Goal: Check status: Check status

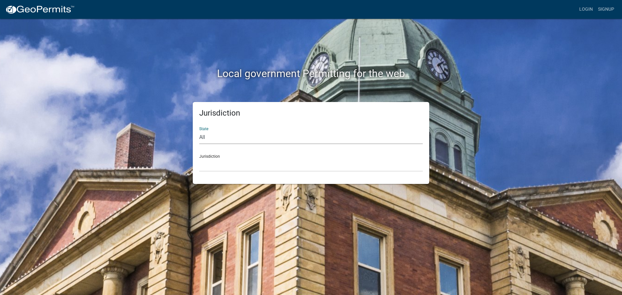
click at [202, 138] on select "All [US_STATE] [US_STATE] [US_STATE] [US_STATE] [US_STATE] [US_STATE] [US_STATE…" at bounding box center [311, 137] width 224 height 13
select select "[US_STATE]"
click at [199, 131] on select "All [US_STATE] [US_STATE] [US_STATE] [US_STATE] [US_STATE] [US_STATE] [US_STATE…" at bounding box center [311, 137] width 224 height 13
click at [209, 156] on div "Jurisdiction City of [GEOGRAPHIC_DATA], [US_STATE] City of [GEOGRAPHIC_DATA], […" at bounding box center [311, 160] width 224 height 22
click at [584, 9] on link "Login" at bounding box center [586, 9] width 19 height 12
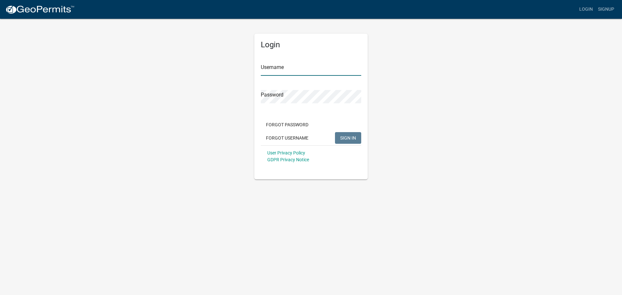
click at [294, 71] on input "Username" at bounding box center [311, 69] width 100 height 13
type input "bhamilton"
click at [335, 132] on button "SIGN IN" at bounding box center [348, 138] width 26 height 12
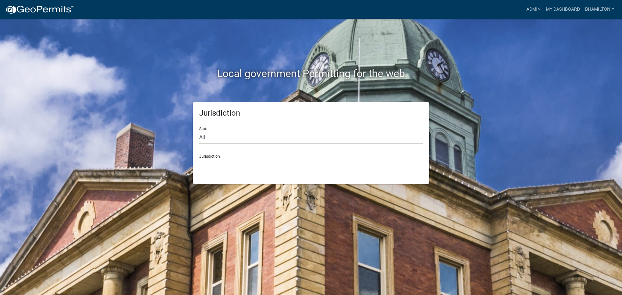
click at [203, 138] on select "All [US_STATE] [US_STATE] [US_STATE] [US_STATE] [US_STATE] [US_STATE] [US_STATE…" at bounding box center [311, 137] width 224 height 13
select select "[US_STATE]"
click at [199, 131] on select "All [US_STATE] [US_STATE] [US_STATE] [US_STATE] [US_STATE] [US_STATE] [US_STATE…" at bounding box center [311, 137] width 224 height 13
click at [217, 157] on div "Jurisdiction City of [GEOGRAPHIC_DATA], [US_STATE] City of [GEOGRAPHIC_DATA], […" at bounding box center [311, 160] width 224 height 22
click at [540, 9] on link "Admin" at bounding box center [533, 9] width 19 height 12
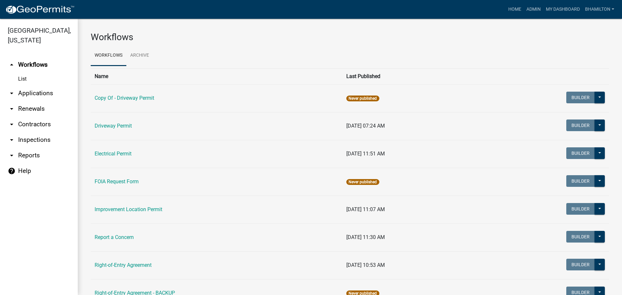
click at [42, 94] on link "arrow_drop_down Applications" at bounding box center [39, 94] width 78 height 16
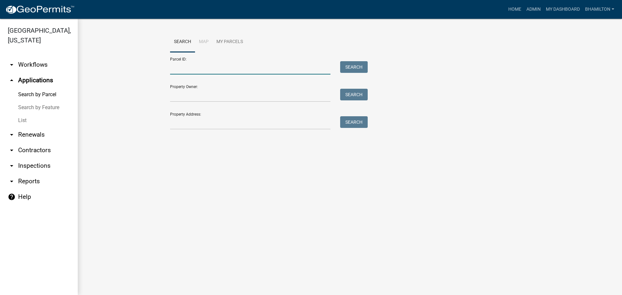
click at [182, 66] on input "Parcel ID:" at bounding box center [250, 67] width 160 height 13
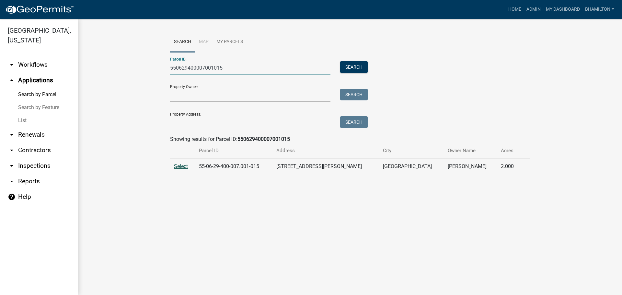
type input "550629400007001015"
click at [180, 165] on span "Select" at bounding box center [181, 166] width 14 height 6
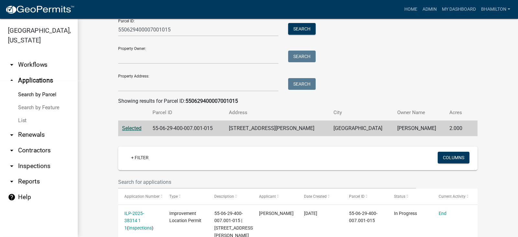
scroll to position [145, 0]
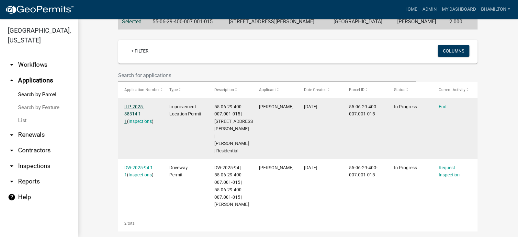
click at [144, 104] on link "ILP-2025-38314 1 1" at bounding box center [134, 114] width 20 height 20
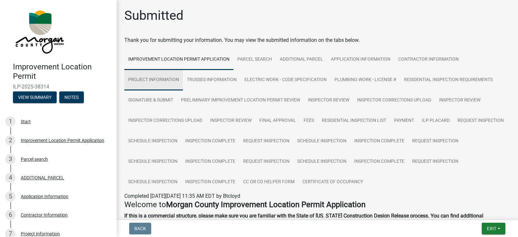
click at [168, 80] on link "Project Information" at bounding box center [153, 80] width 59 height 21
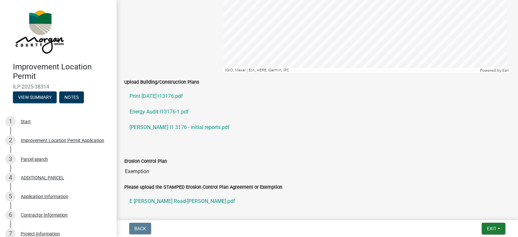
scroll to position [1134, 0]
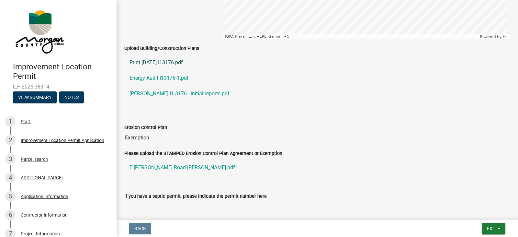
click at [182, 64] on link "Print [DATE] I13176.pdf" at bounding box center [317, 63] width 386 height 16
click at [176, 62] on link "Print [DATE] I13176.pdf" at bounding box center [317, 63] width 386 height 16
drag, startPoint x: 238, startPoint y: 50, endPoint x: 244, endPoint y: 52, distance: 6.1
click at [241, 52] on div "Upload Building/Construction Plans" at bounding box center [317, 48] width 386 height 8
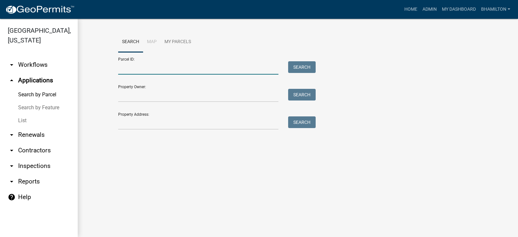
click at [154, 65] on input "Parcel ID:" at bounding box center [198, 67] width 160 height 13
paste input "55-06-20-210-004.000-015"
type input "55-06-20-210-004.000-015"
click at [293, 66] on button "Search" at bounding box center [302, 67] width 28 height 12
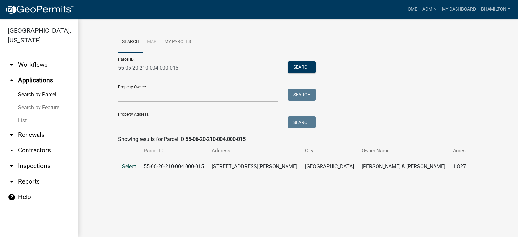
click at [132, 167] on span "Select" at bounding box center [129, 166] width 14 height 6
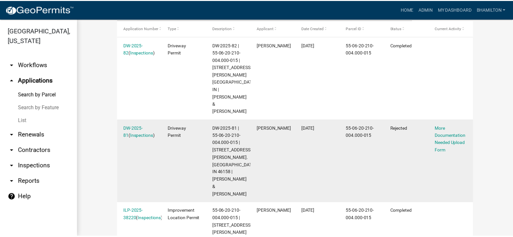
scroll to position [235, 0]
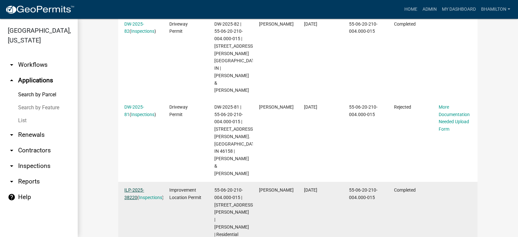
click at [131, 187] on link "ILP-2025-38220" at bounding box center [134, 193] width 20 height 13
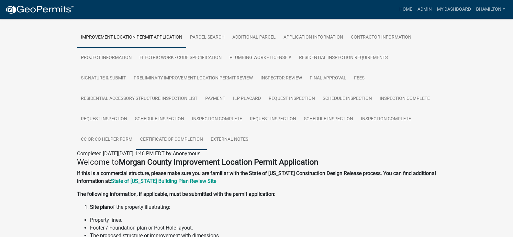
scroll to position [130, 0]
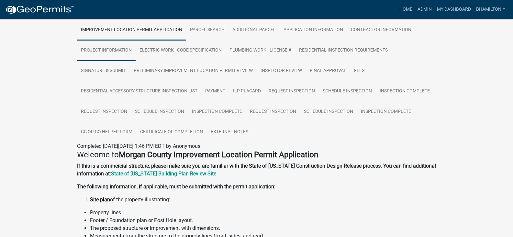
click at [125, 51] on link "Project Information" at bounding box center [106, 50] width 59 height 21
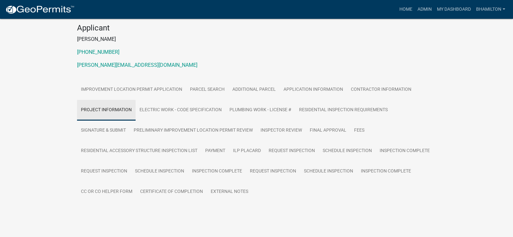
click at [125, 51] on p "[PHONE_NUMBER]" at bounding box center [257, 52] width 360 height 8
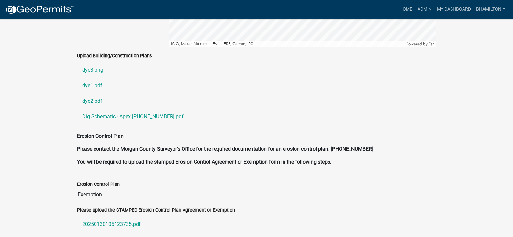
scroll to position [1463, 0]
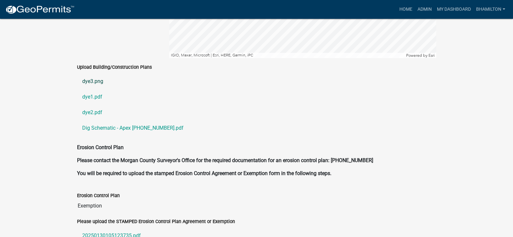
click at [98, 76] on link "dye3.png" at bounding box center [257, 82] width 360 height 16
click at [101, 90] on link "dye1.pdf" at bounding box center [257, 97] width 360 height 16
click at [96, 106] on link "dye2.pdf" at bounding box center [257, 113] width 360 height 16
click at [121, 120] on link "Dig Schematic - Apex [PHONE_NUMBER].pdf" at bounding box center [257, 128] width 360 height 16
click at [97, 75] on link "dye3.png" at bounding box center [257, 82] width 360 height 16
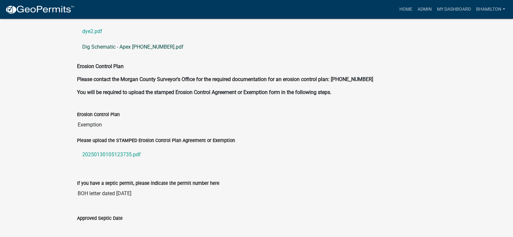
scroll to position [1542, 0]
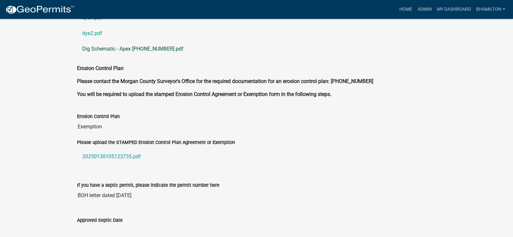
click at [145, 42] on link "Dig Schematic - Apex [PHONE_NUMBER].pdf" at bounding box center [257, 49] width 360 height 16
